Goal: Task Accomplishment & Management: Complete application form

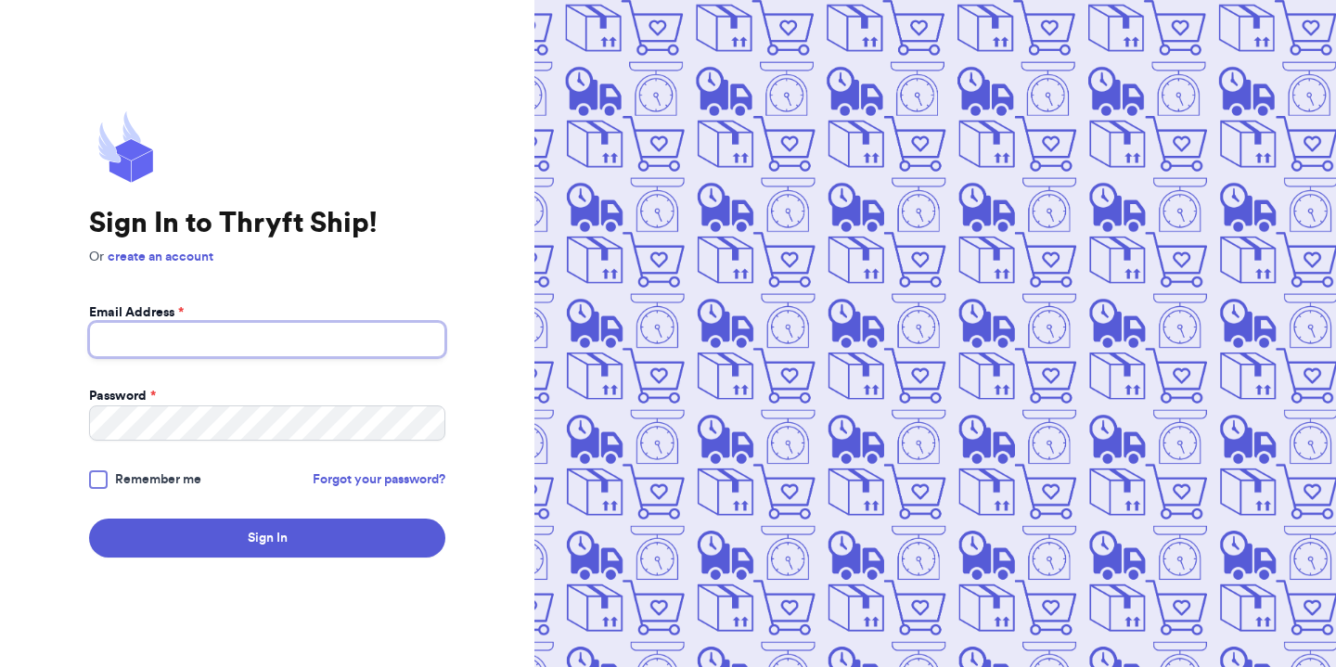
type input "[EMAIL_ADDRESS][DOMAIN_NAME]"
click at [136, 474] on span "Remember me" at bounding box center [158, 479] width 86 height 19
click at [0, 0] on input "Remember me" at bounding box center [0, 0] width 0 height 0
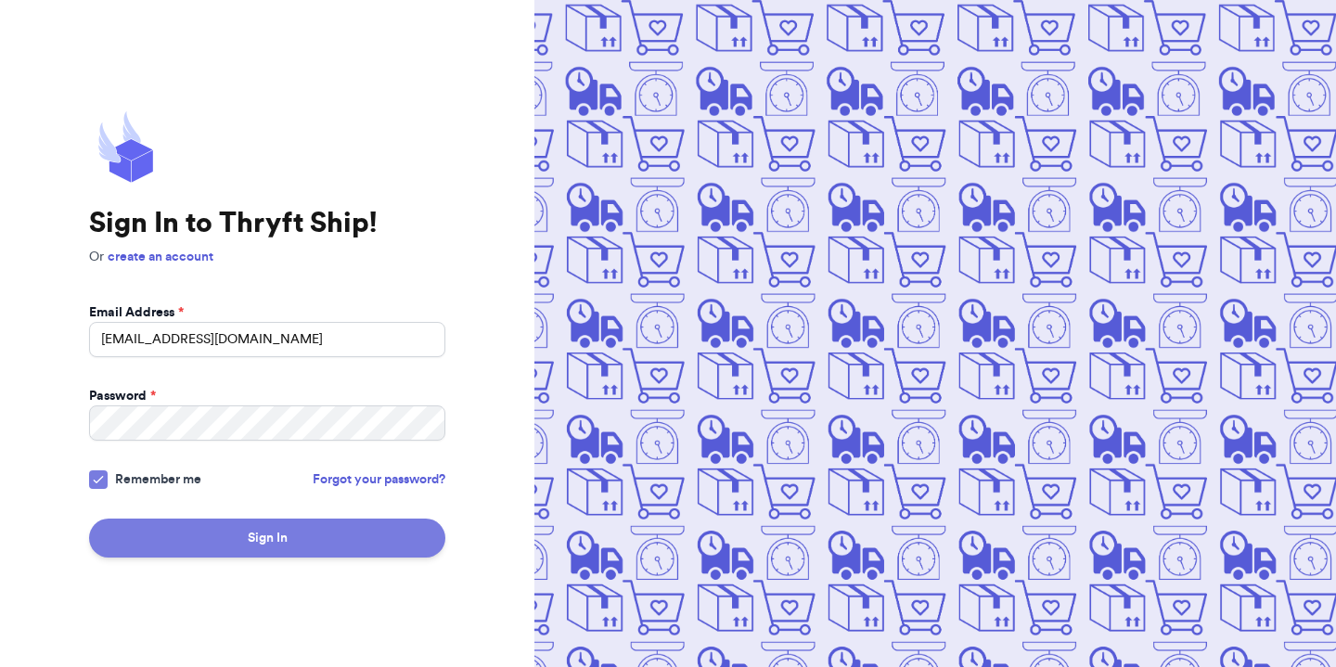
click at [178, 550] on button "Sign In" at bounding box center [267, 538] width 356 height 39
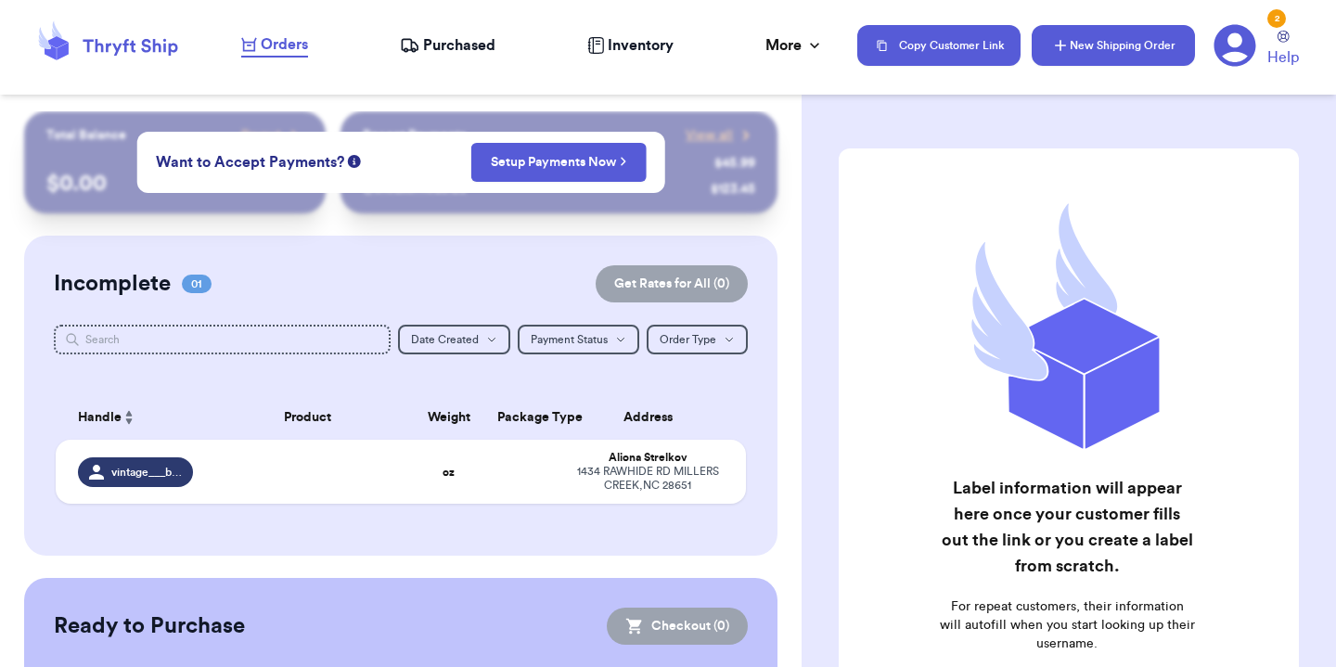
click at [1114, 51] on button "New Shipping Order" at bounding box center [1113, 45] width 163 height 41
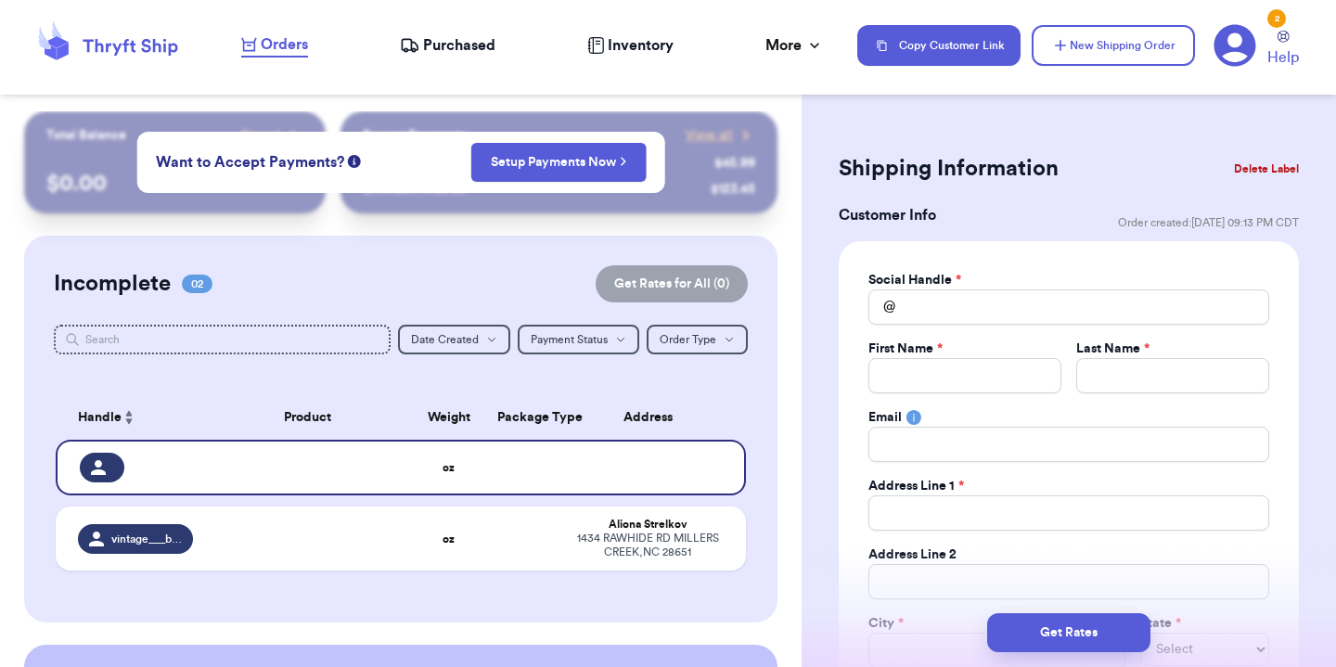
click at [1271, 163] on button "Delete Label" at bounding box center [1267, 168] width 80 height 41
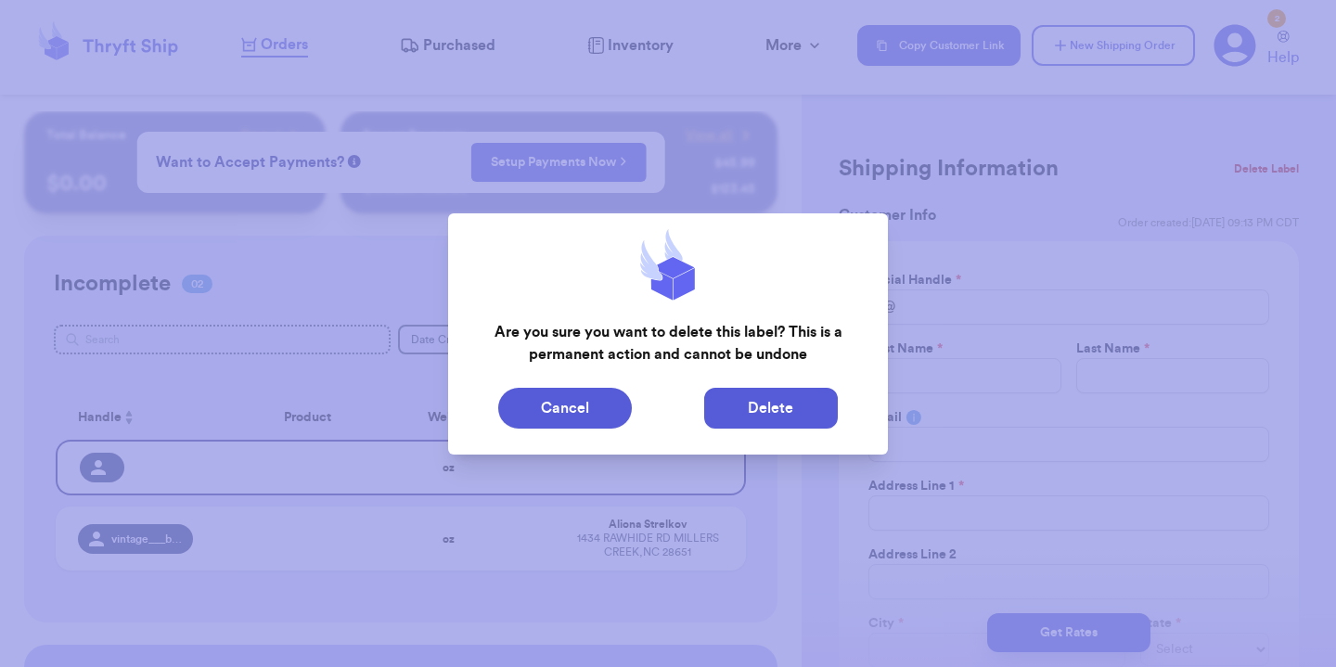
click at [742, 409] on button "Delete" at bounding box center [771, 408] width 134 height 41
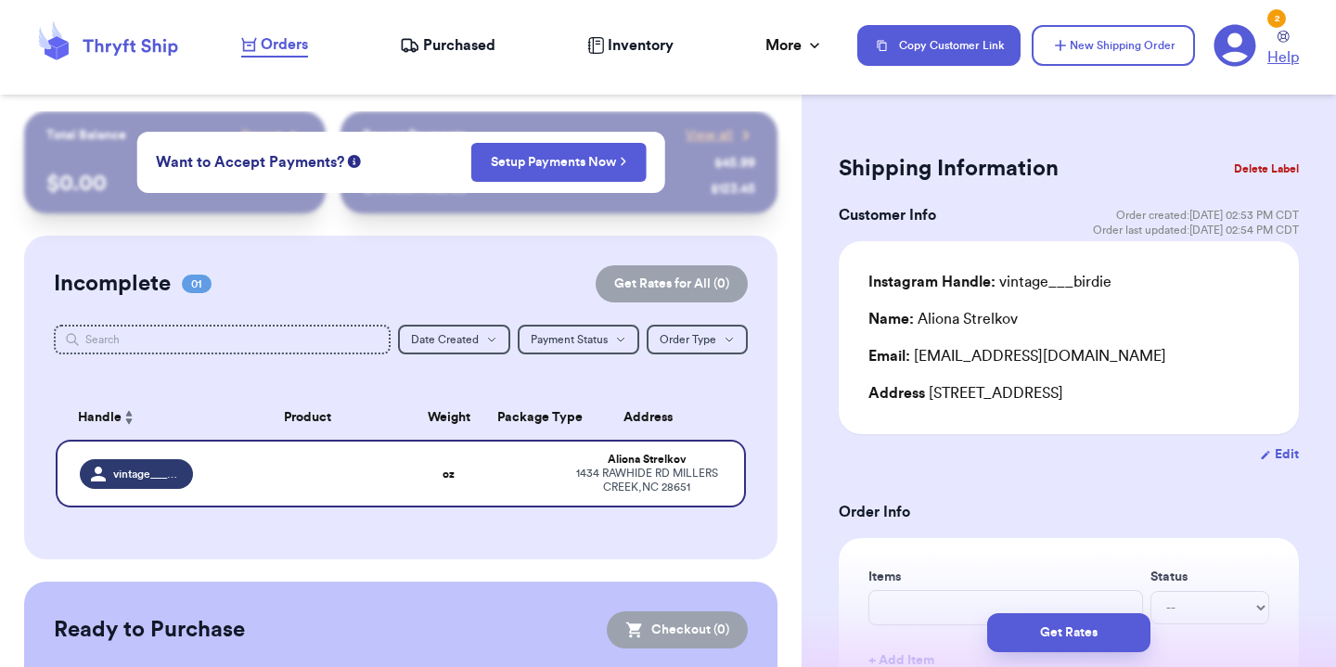
click at [1281, 32] on icon at bounding box center [1284, 37] width 12 height 12
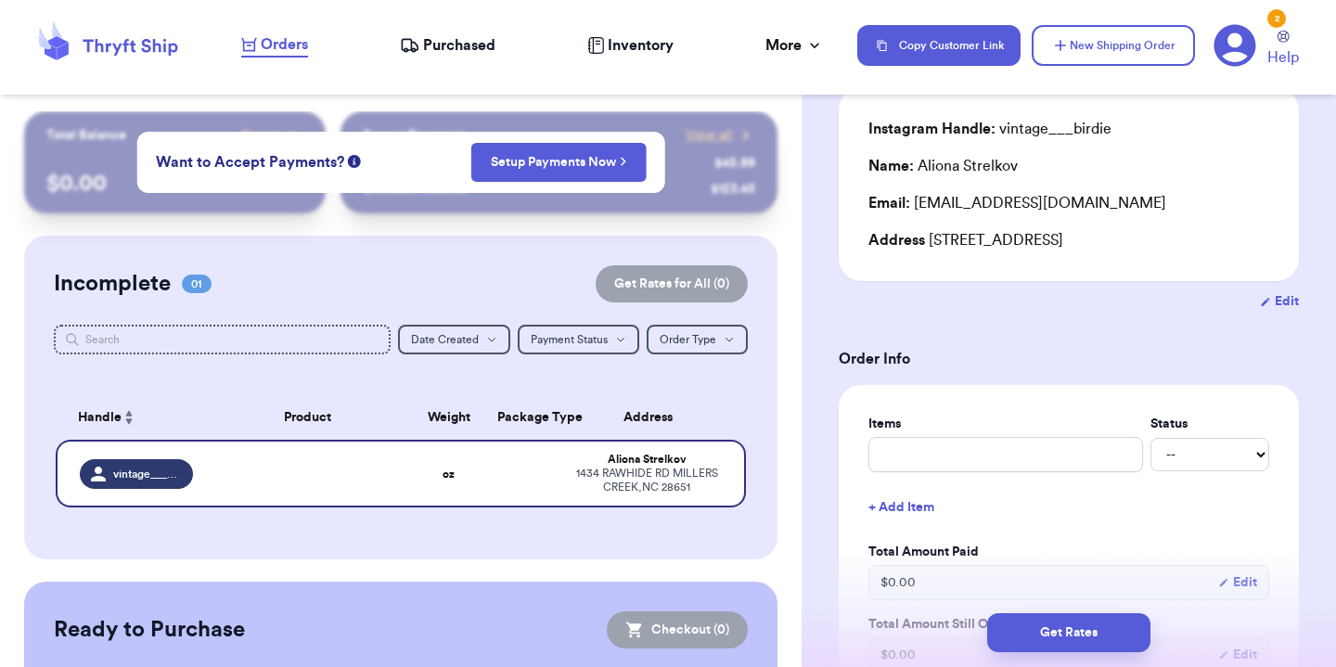
scroll to position [192, 0]
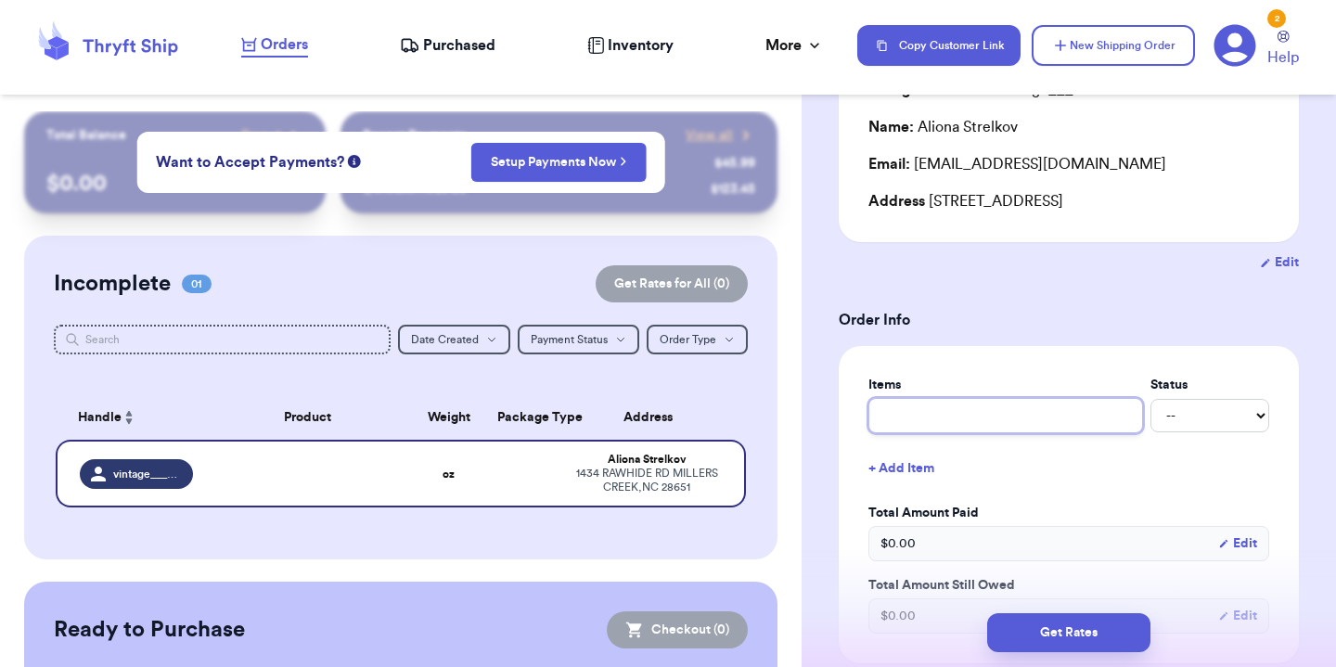
click at [1003, 422] on input "text" at bounding box center [1006, 415] width 275 height 35
type input "v"
type input "vi"
type input "vin"
type input "vint"
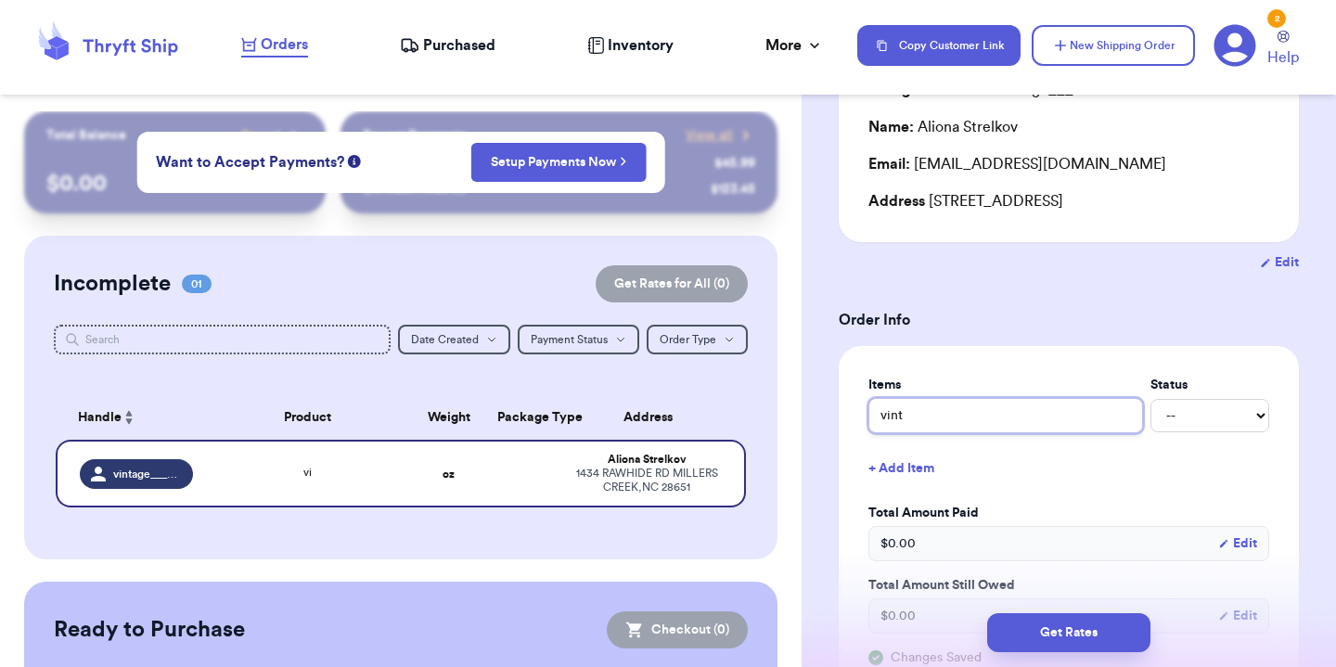
type input "vinta"
type input "vintag"
type input "vintage"
type input "vintage t"
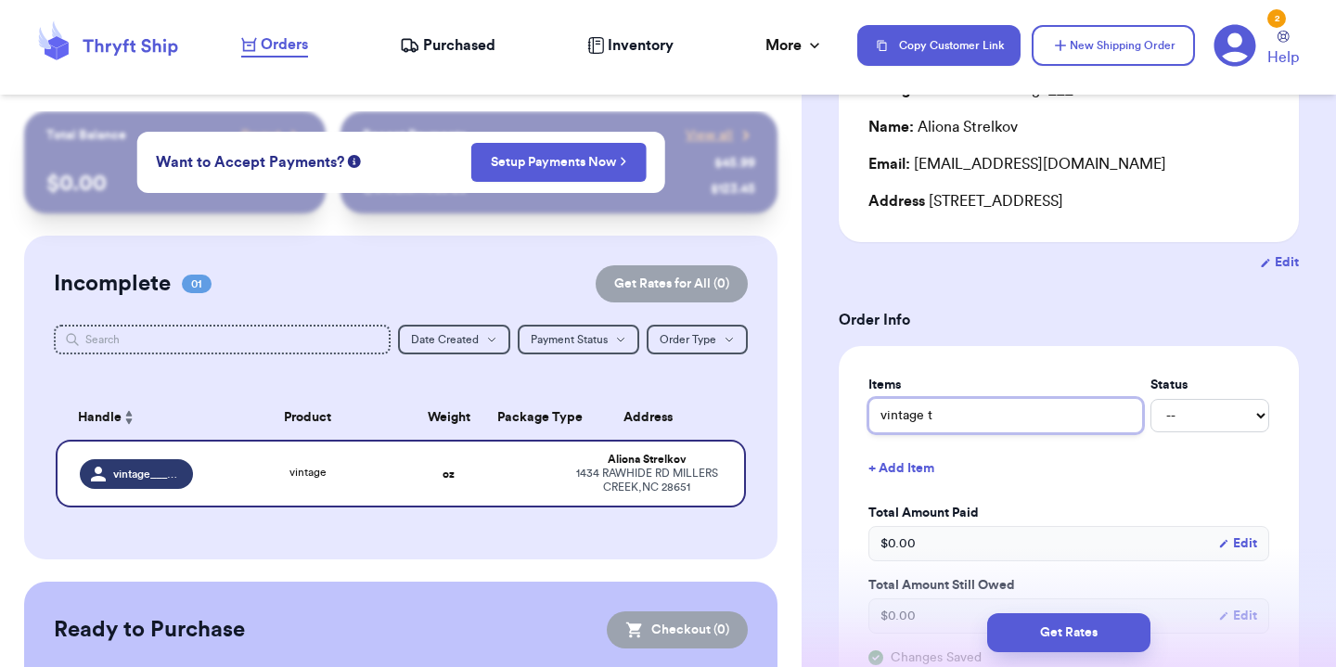
type input "vintage tw"
type input "vintage twe"
type input "vintage twee"
type input "vintage tweet"
type input "vintage tweety"
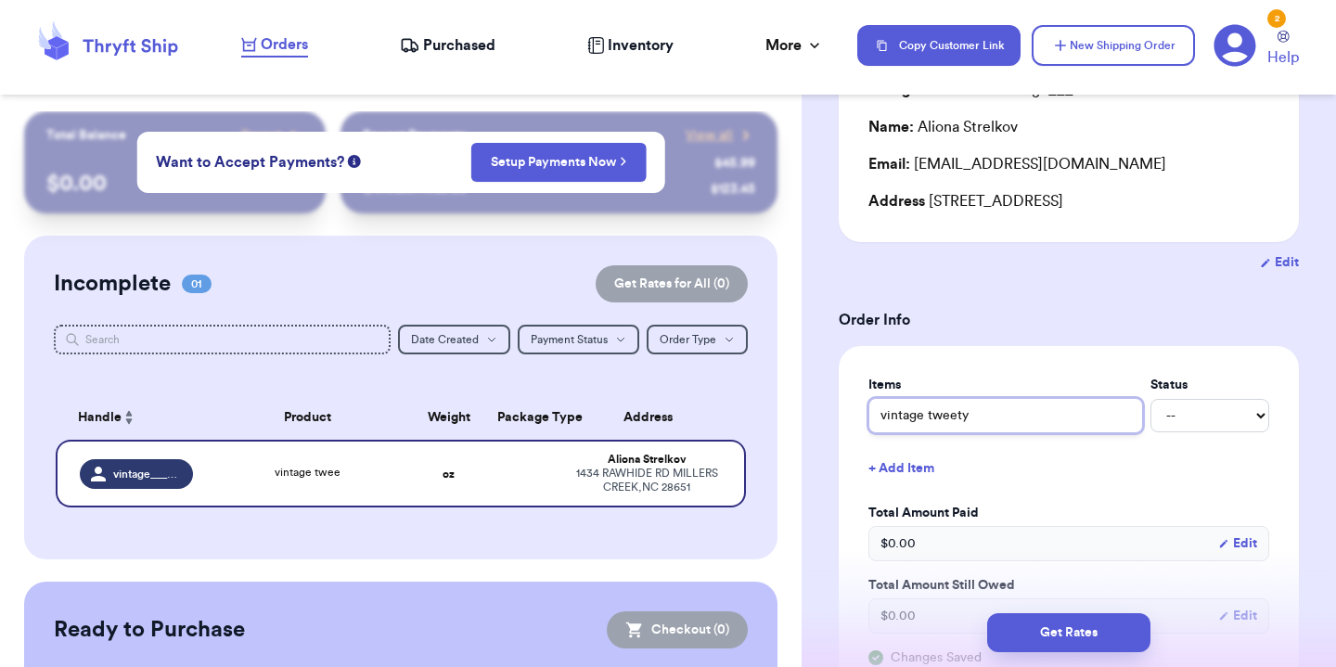
type input "vintage tweety"
type input "vintage tweety b"
type input "vintage tweety bi"
type input "vintage tweety bir"
type input "vintage tweety bird"
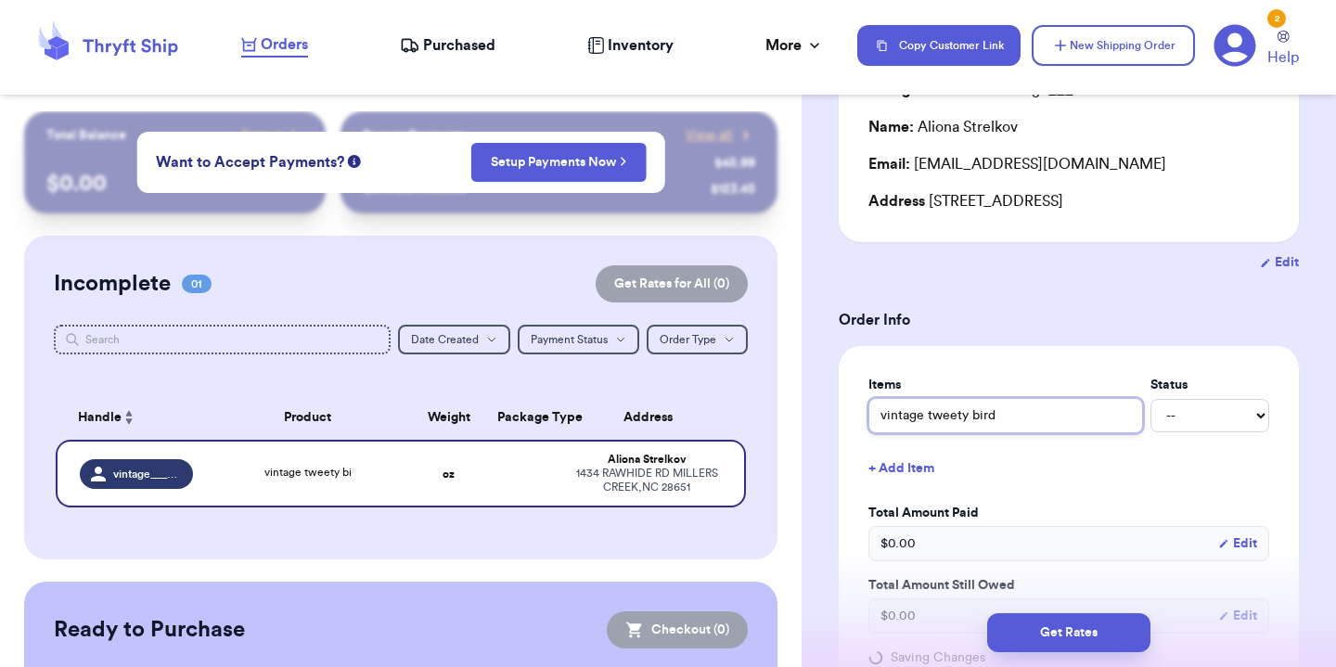
type input "vintage tweety bird"
type input "vintage tweety bird c"
type input "vintage tweety bird co"
type input "vintage tweety bird cor"
type input "vintage tweety bird cord"
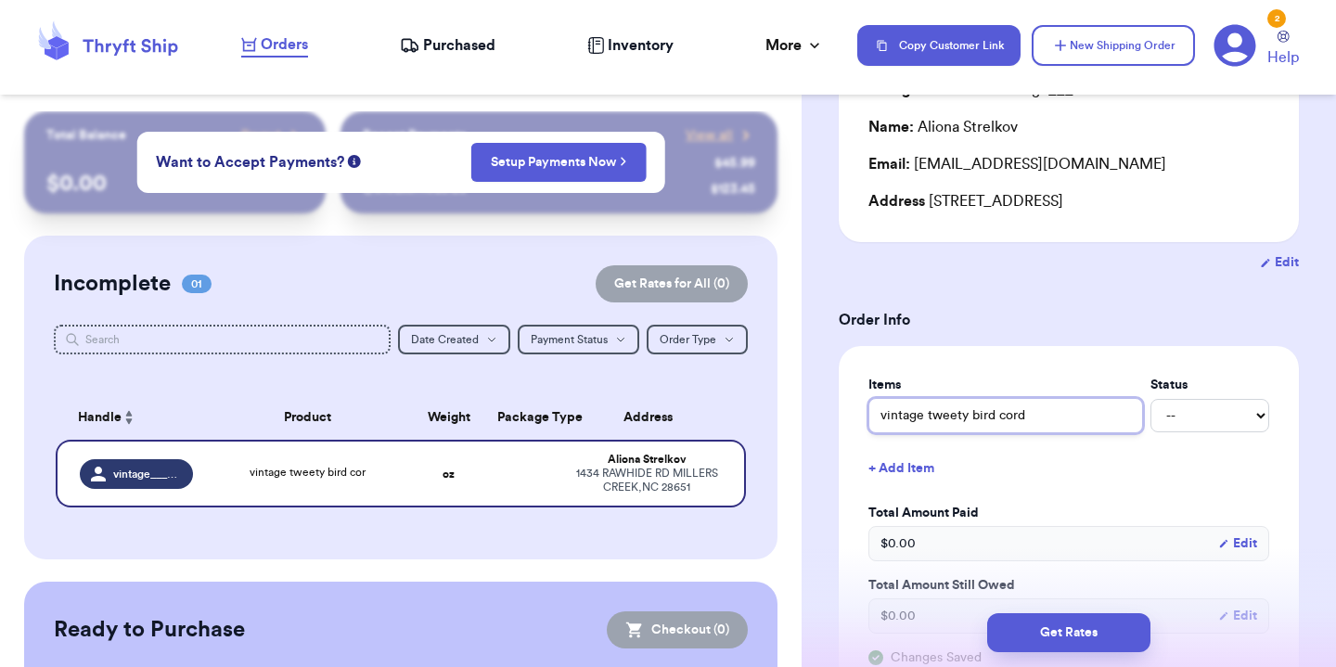
type input "vintage tweety bird cordu"
type input "vintage tweety bird cordur"
type input "vintage tweety bird corduro"
type input "vintage tweety bird corduroy"
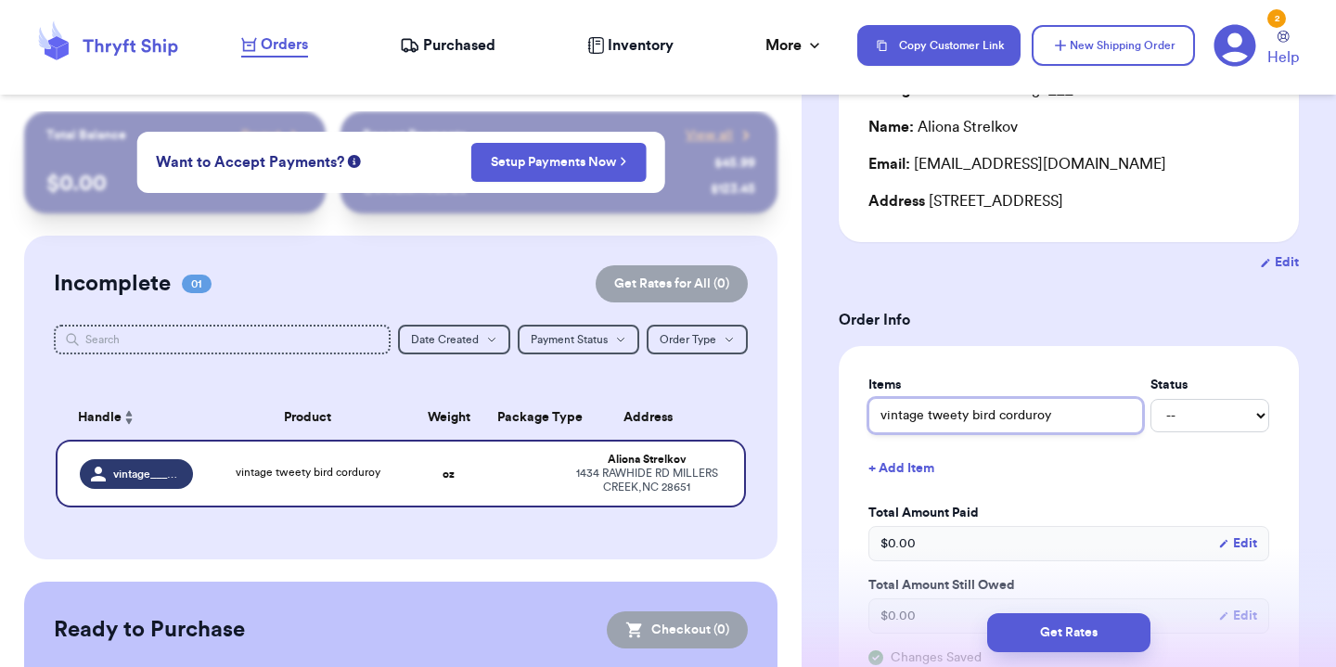
type input "vintage tweety bird corduroy"
select select "paid"
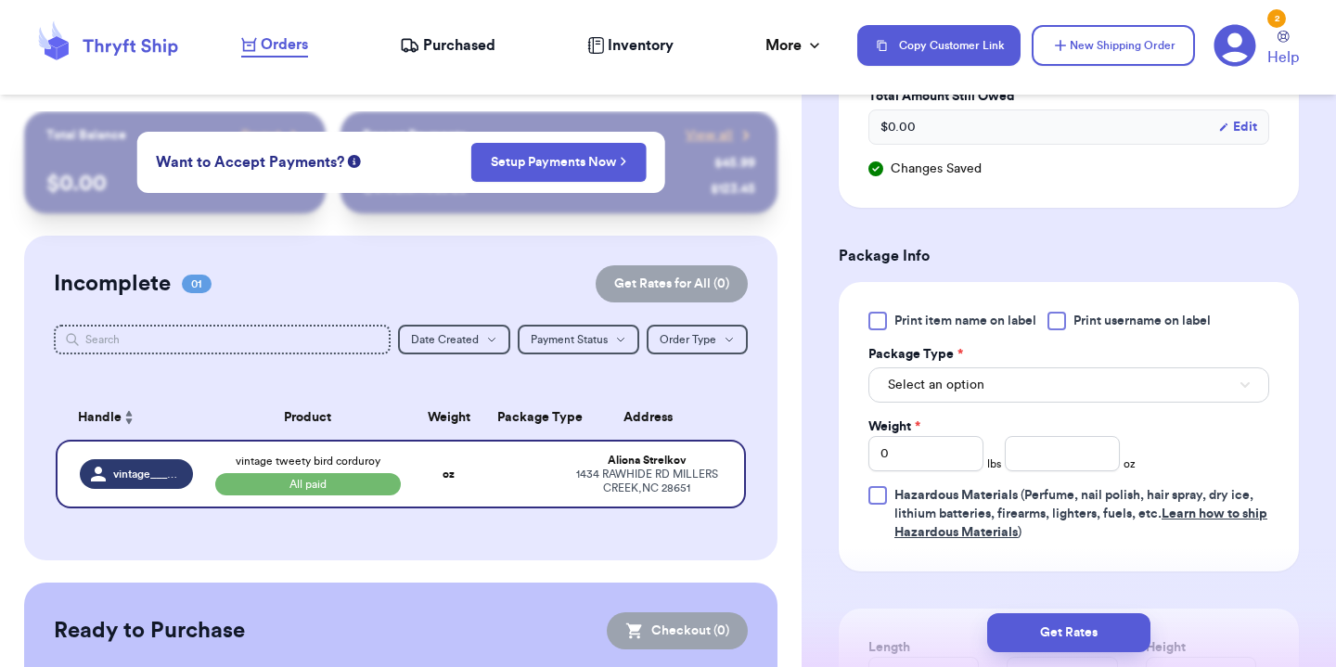
scroll to position [712, 0]
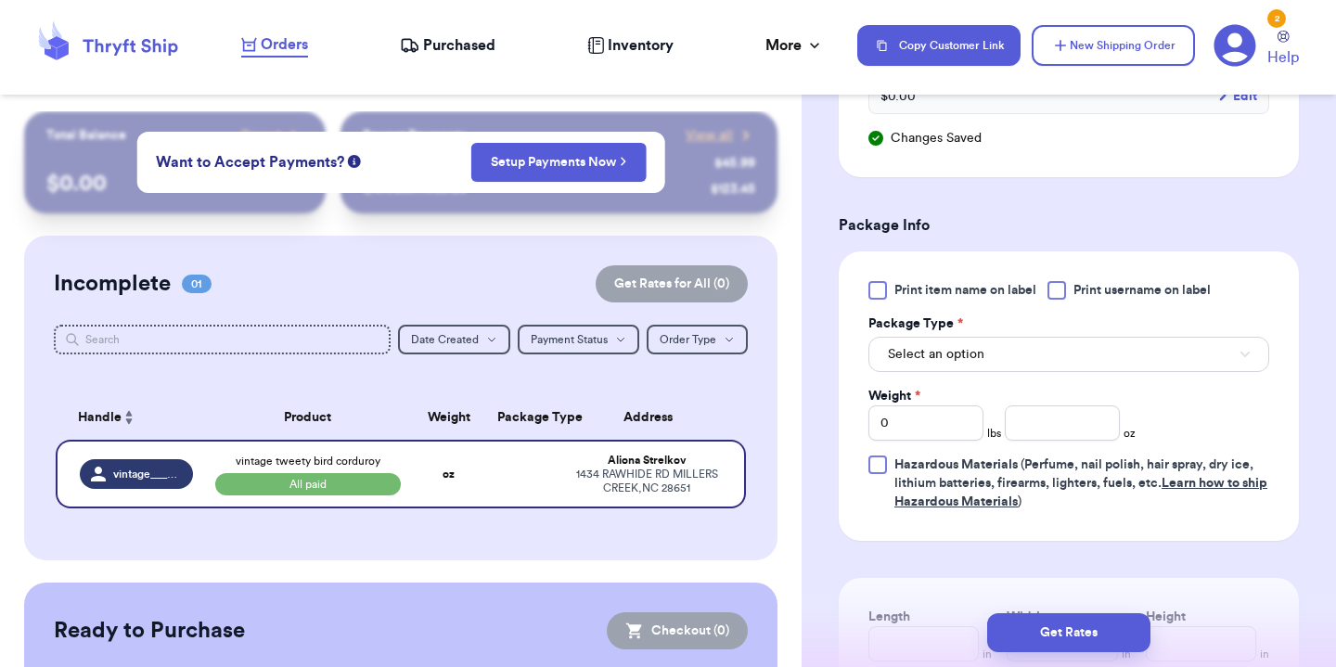
click at [946, 342] on button "Select an option" at bounding box center [1069, 354] width 401 height 35
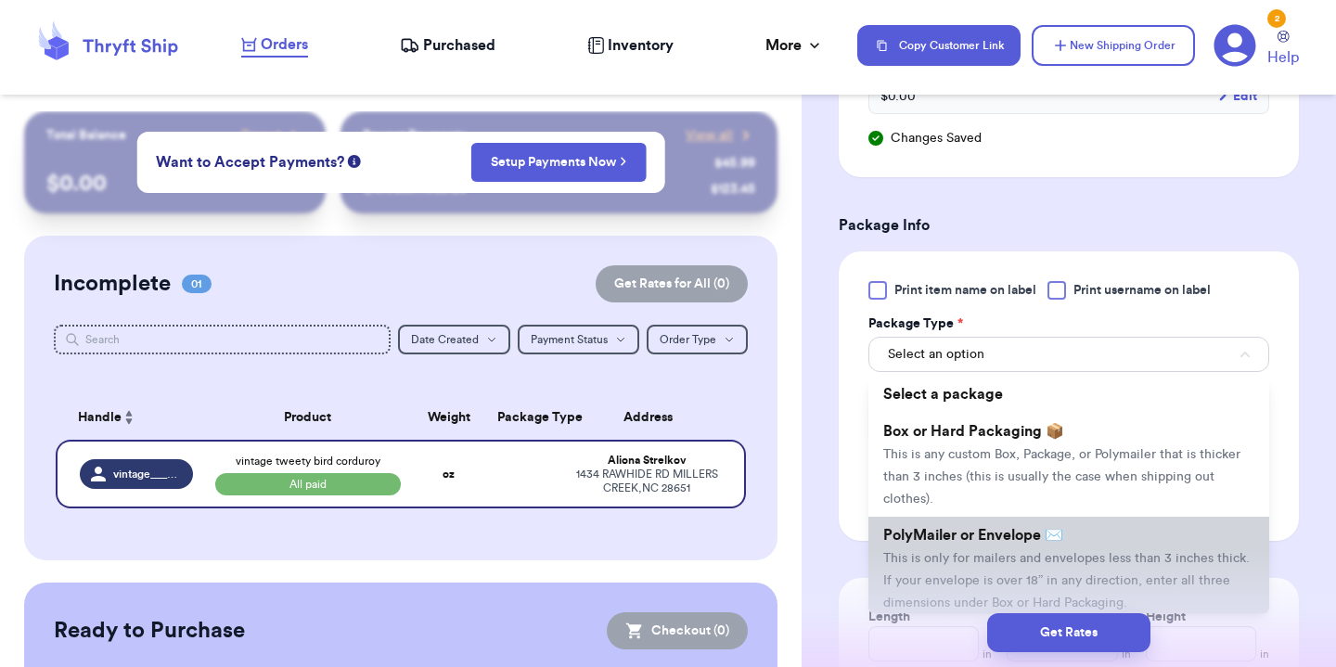
click at [939, 530] on li "PolyMailer or Envelope ✉️ This is only for mailers and envelopes less than 3 in…" at bounding box center [1069, 569] width 401 height 104
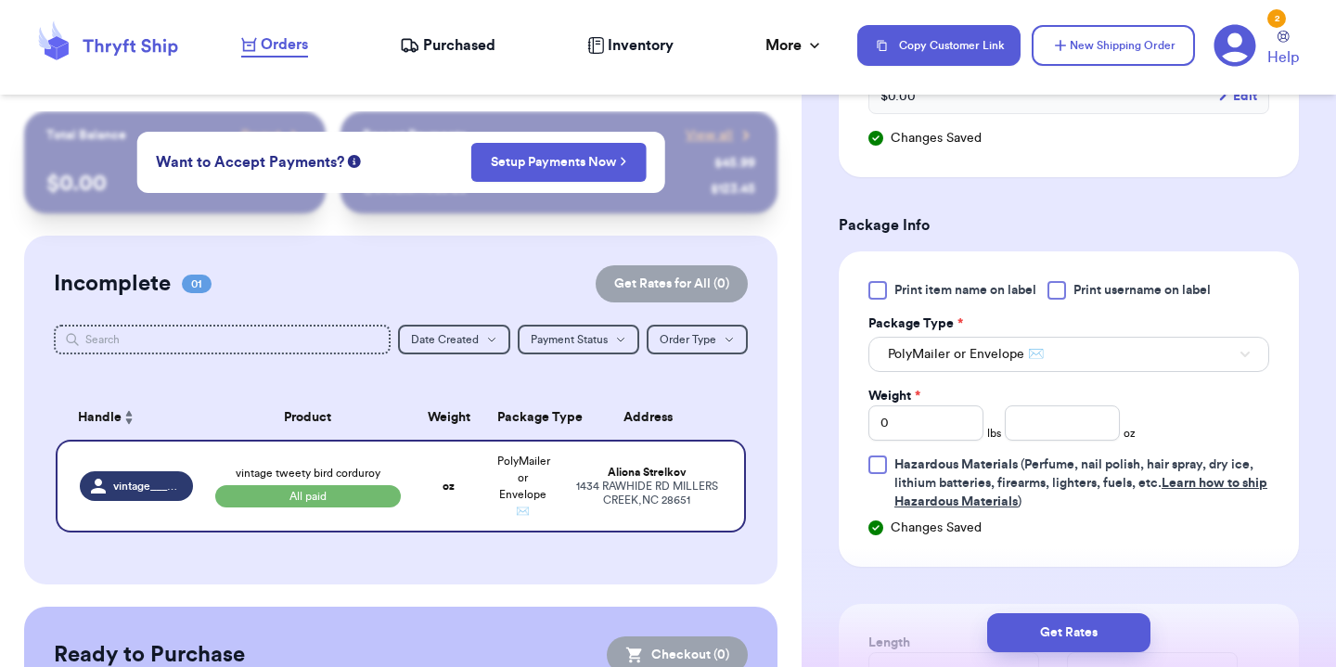
click at [1280, 544] on div "Print item name on label Print username on label Package Type * PolyMailer or E…" at bounding box center [1069, 408] width 460 height 315
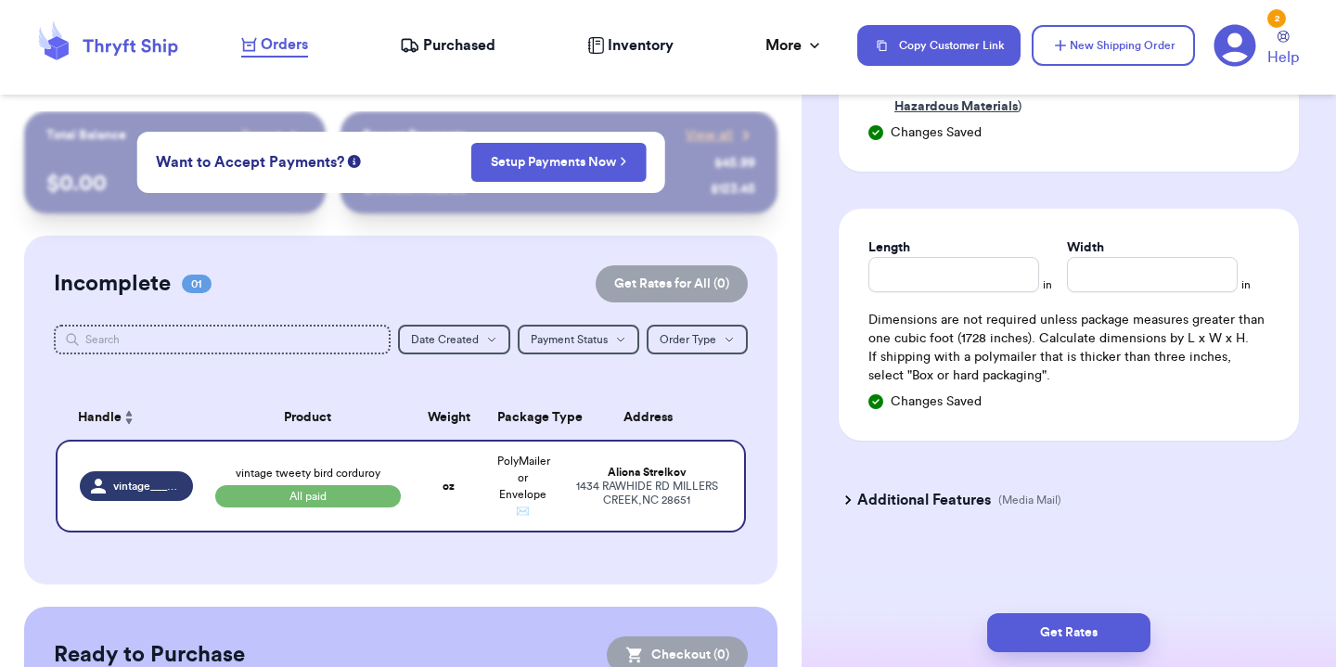
scroll to position [1111, 0]
click at [895, 281] on input "Length" at bounding box center [954, 274] width 171 height 35
type input "1"
type input "10"
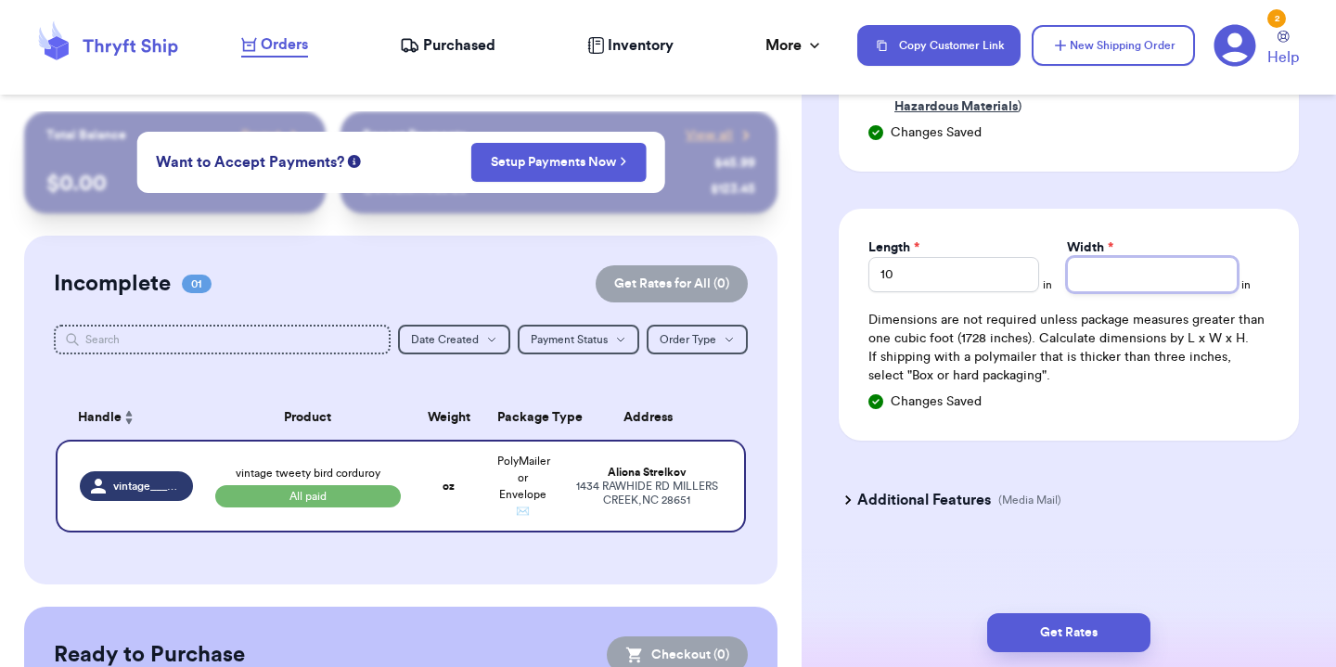
type input "1"
type input "13"
click at [1140, 370] on p "If shipping with a polymailer that is thicker than three inches, select "Box or…" at bounding box center [1069, 366] width 401 height 37
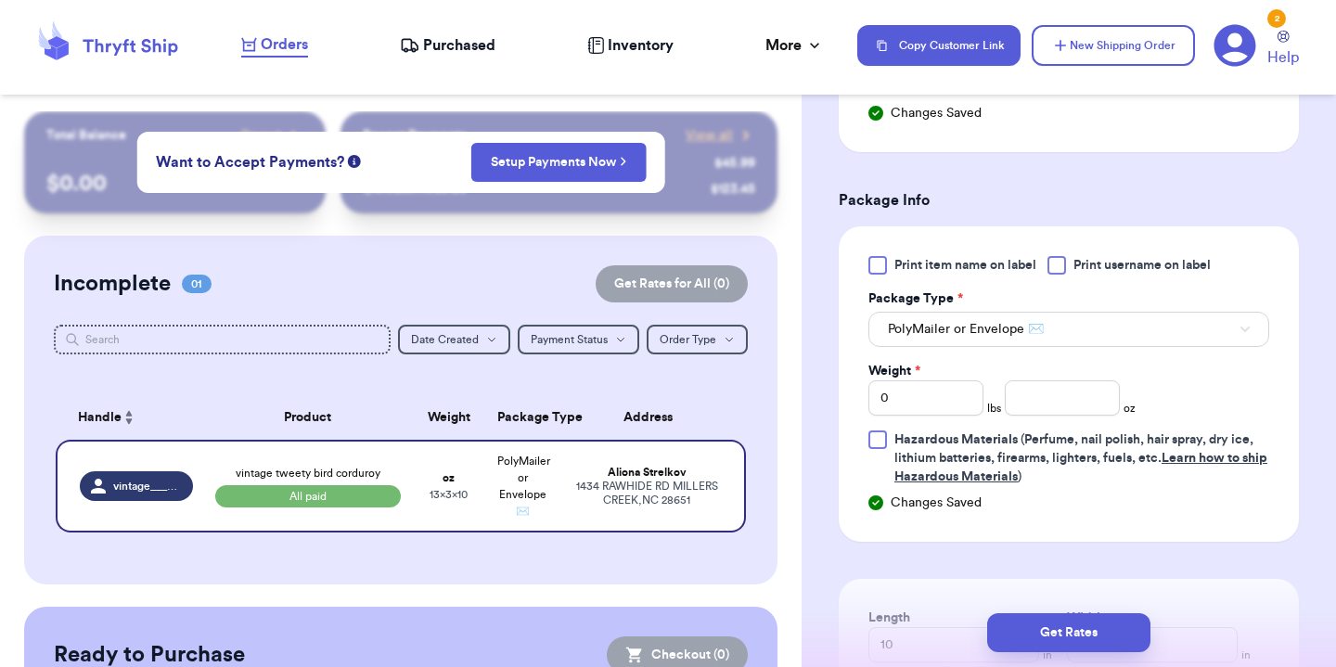
scroll to position [736, 0]
